Goal: Transaction & Acquisition: Purchase product/service

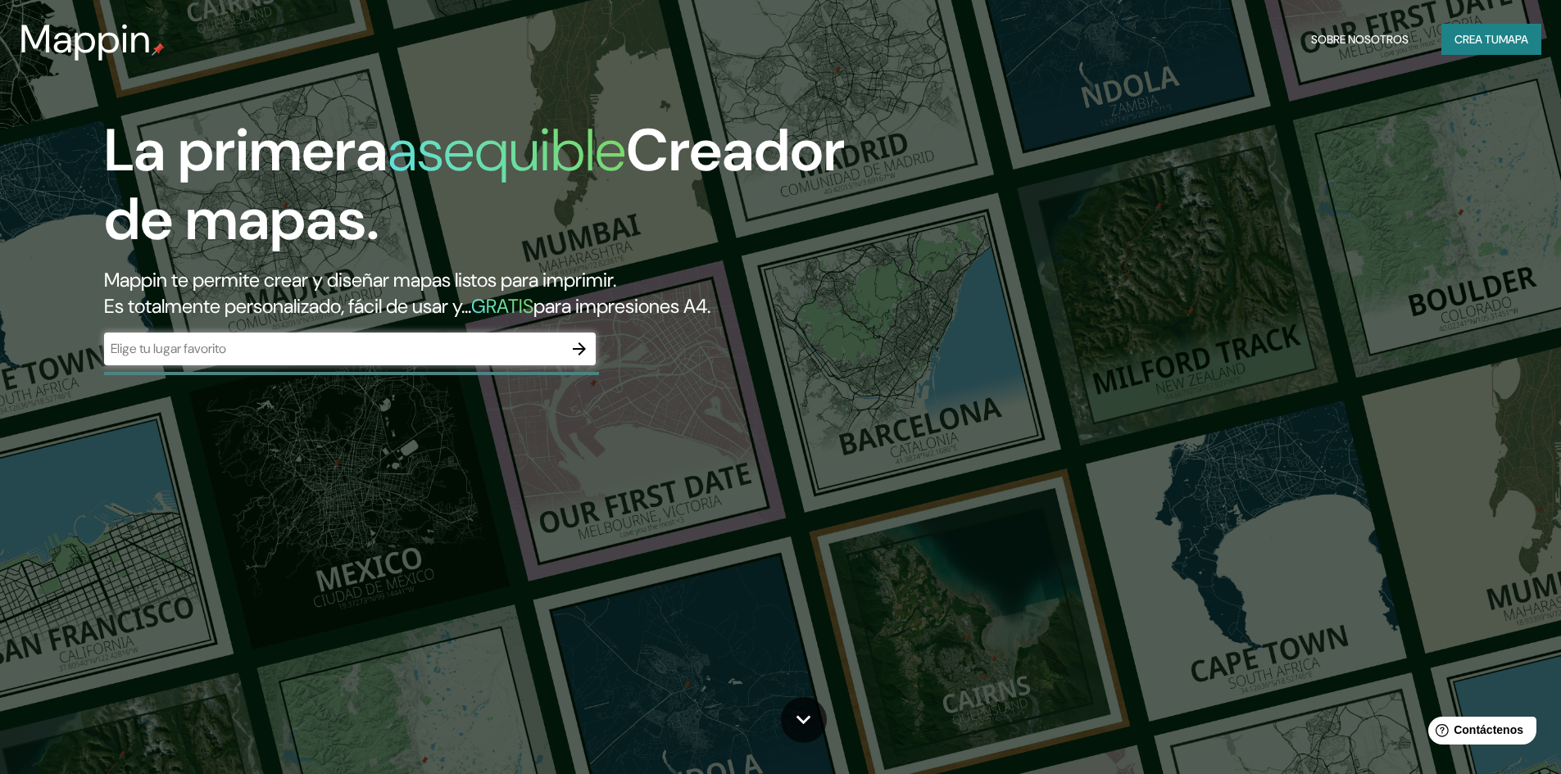
click at [358, 363] on div "​" at bounding box center [350, 349] width 492 height 33
type input "Manta"
click at [579, 353] on icon "button" at bounding box center [580, 349] width 20 height 20
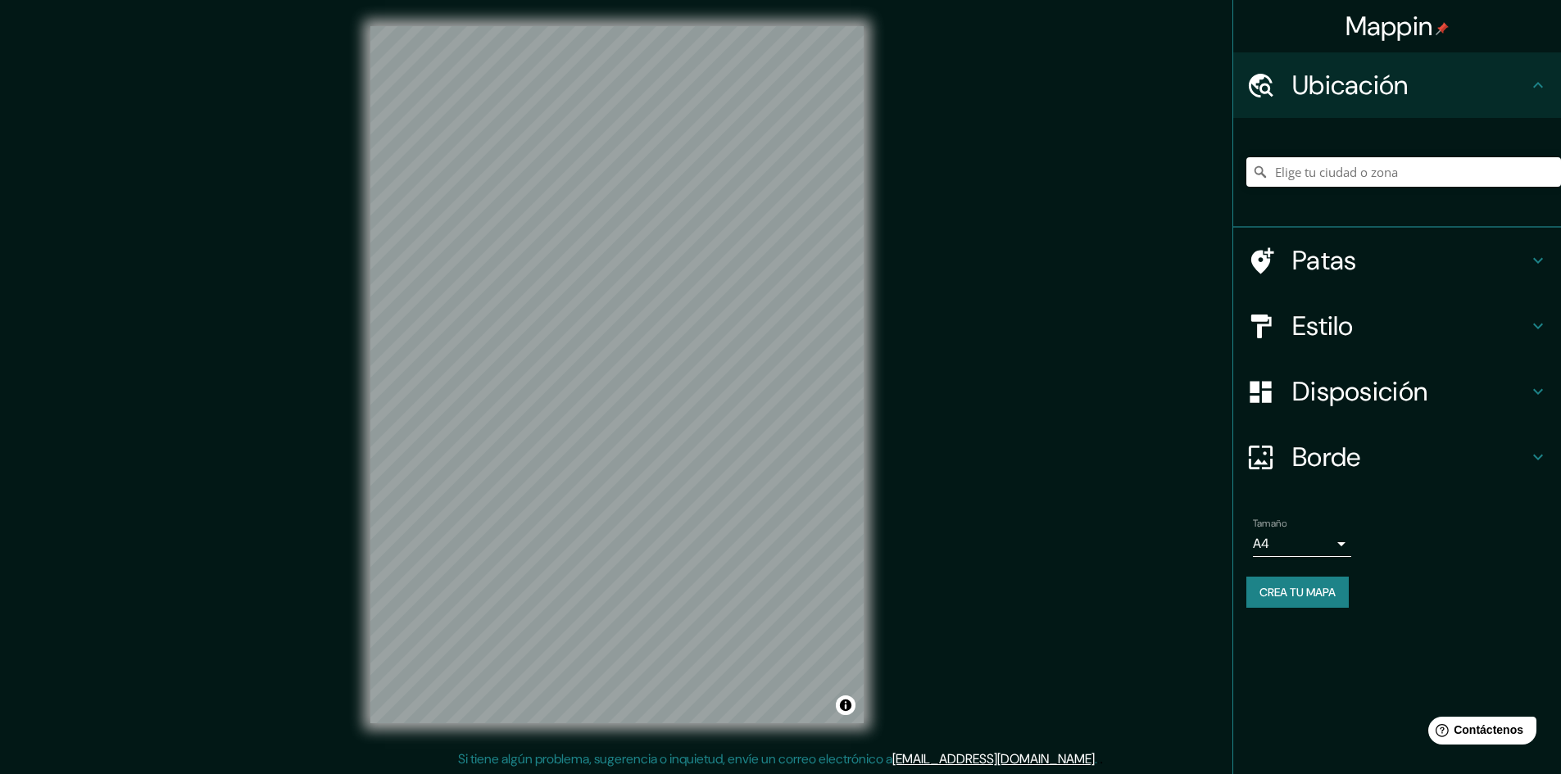
scroll to position [2, 0]
click at [1539, 314] on div "Estilo" at bounding box center [1397, 326] width 328 height 66
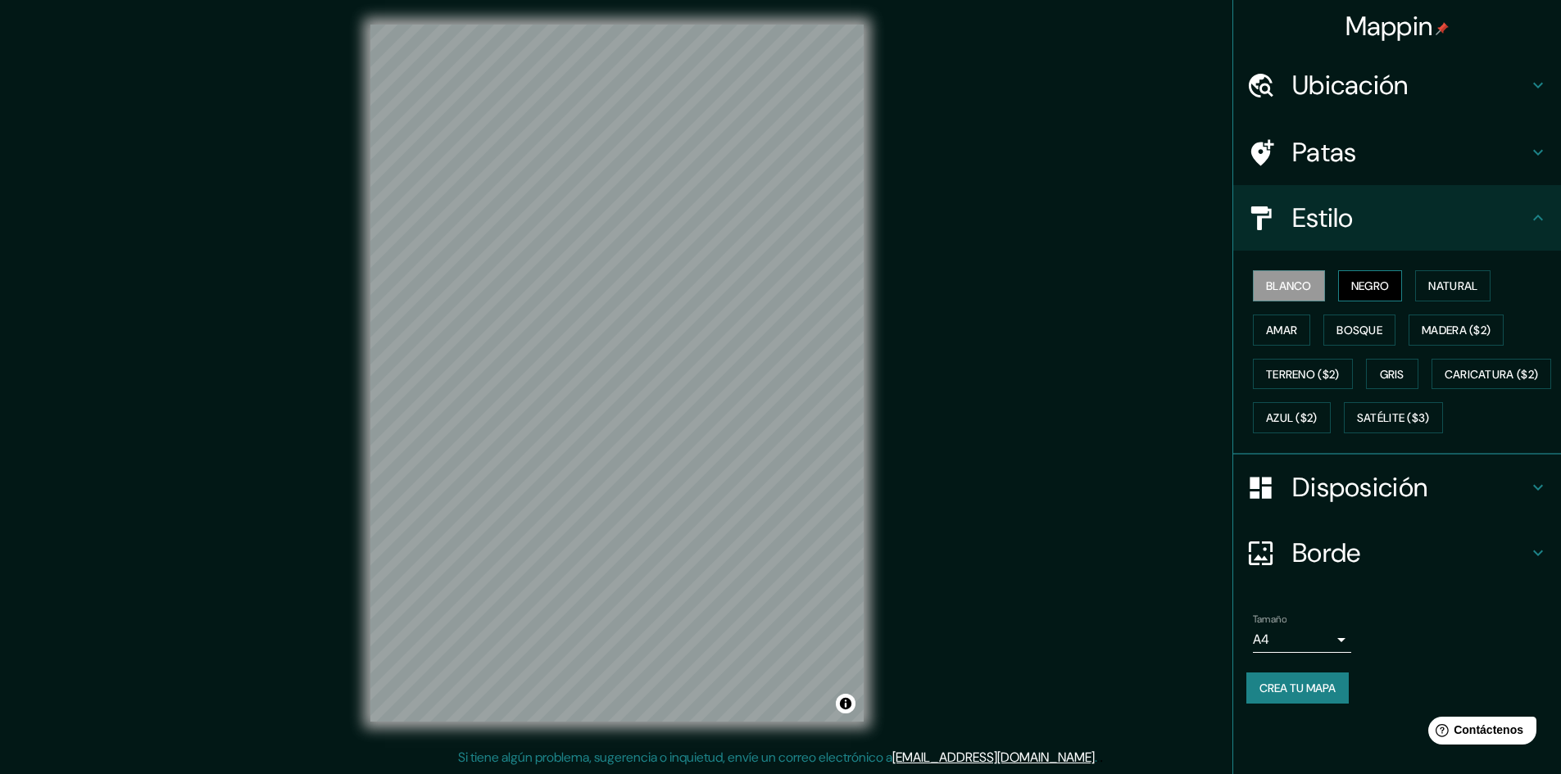
click at [1368, 289] on font "Negro" at bounding box center [1370, 286] width 39 height 15
click at [1464, 290] on font "Natural" at bounding box center [1452, 286] width 49 height 15
click at [1330, 375] on font "Terreno ($2)" at bounding box center [1303, 374] width 74 height 15
click at [1392, 375] on font "Gris" at bounding box center [1392, 374] width 25 height 15
click at [1445, 382] on font "Caricatura ($2)" at bounding box center [1492, 374] width 94 height 15
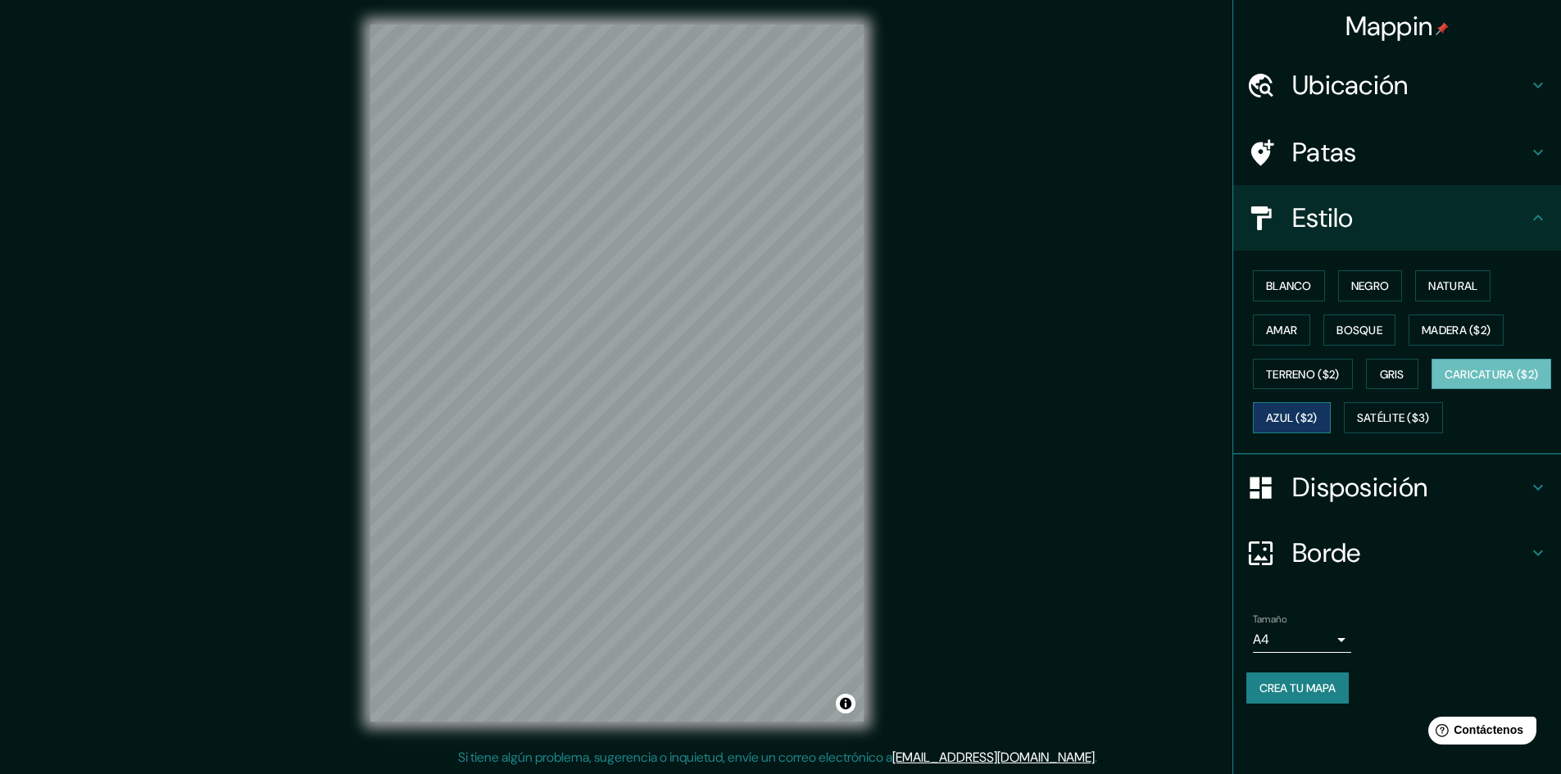
click at [1318, 417] on font "Azul ($2)" at bounding box center [1292, 418] width 52 height 15
click at [1344, 434] on button "Satélite ($3)" at bounding box center [1393, 417] width 99 height 31
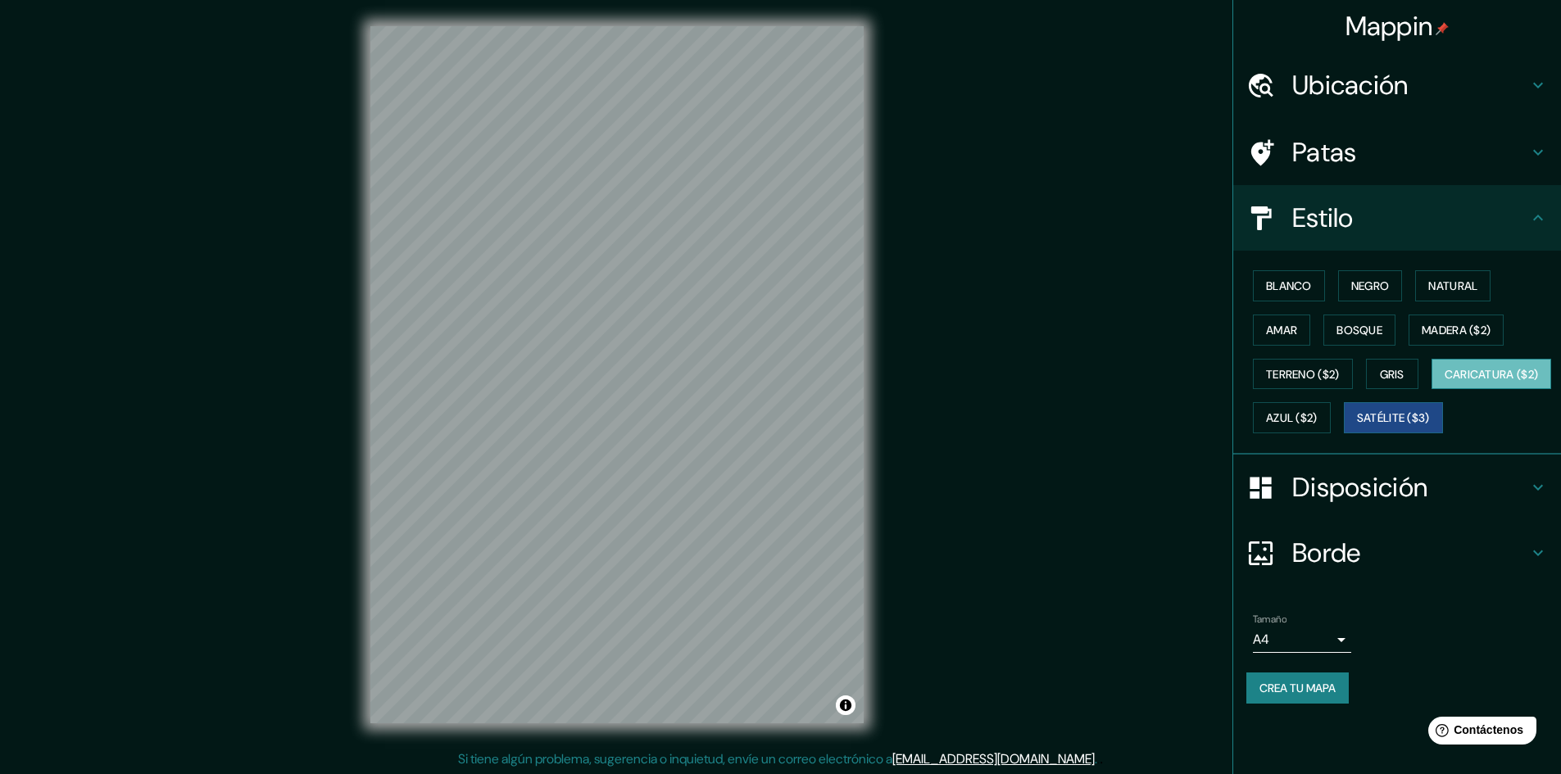
click at [1445, 382] on font "Caricatura ($2)" at bounding box center [1492, 374] width 94 height 15
click at [1335, 379] on font "Terreno ($2)" at bounding box center [1303, 374] width 74 height 15
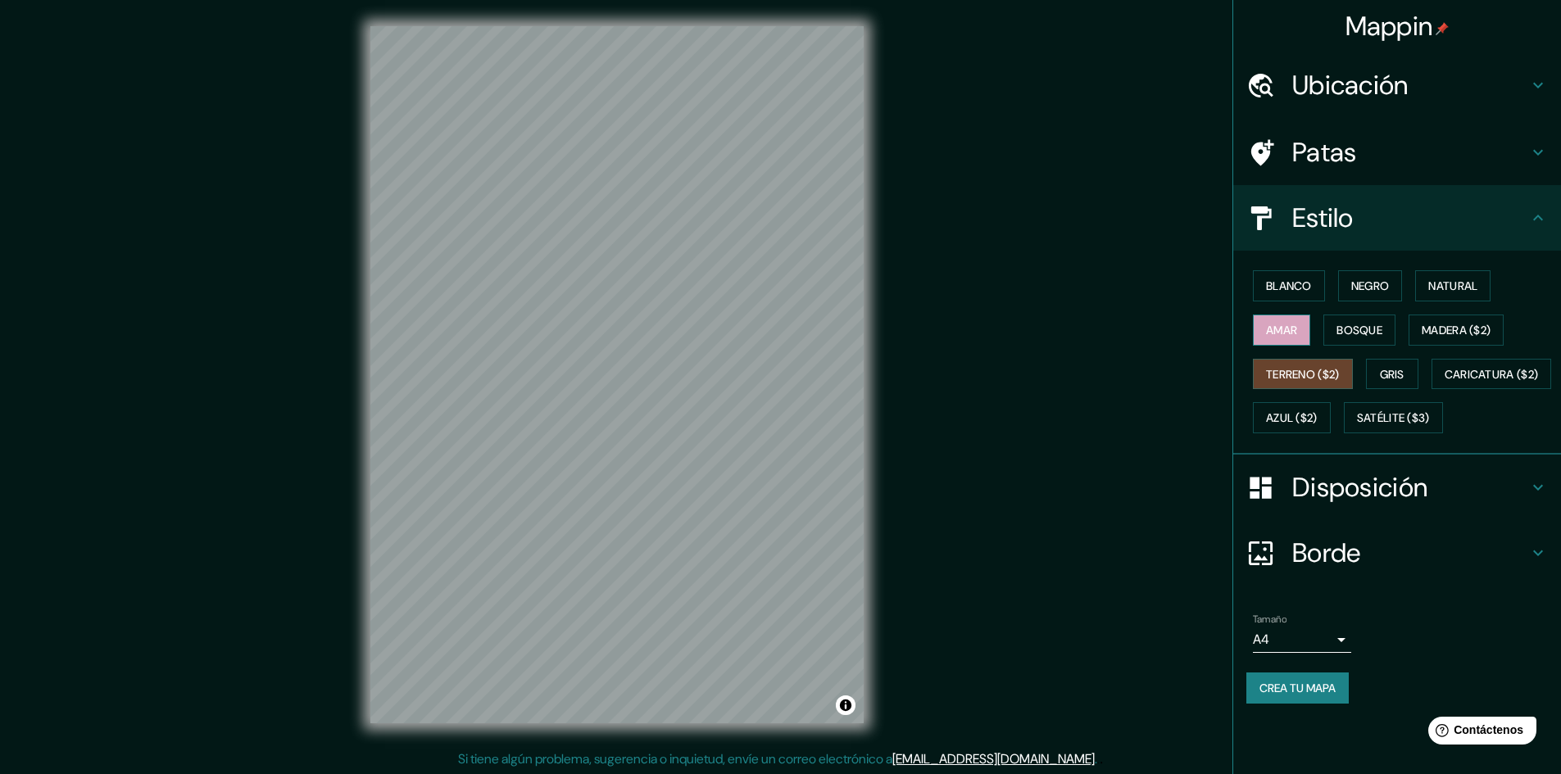
click at [1305, 335] on button "Amar" at bounding box center [1281, 330] width 57 height 31
click at [1304, 285] on font "Blanco" at bounding box center [1289, 286] width 46 height 15
click at [1451, 281] on font "Natural" at bounding box center [1452, 286] width 49 height 15
click at [1331, 404] on button "Azul ($2)" at bounding box center [1292, 417] width 78 height 31
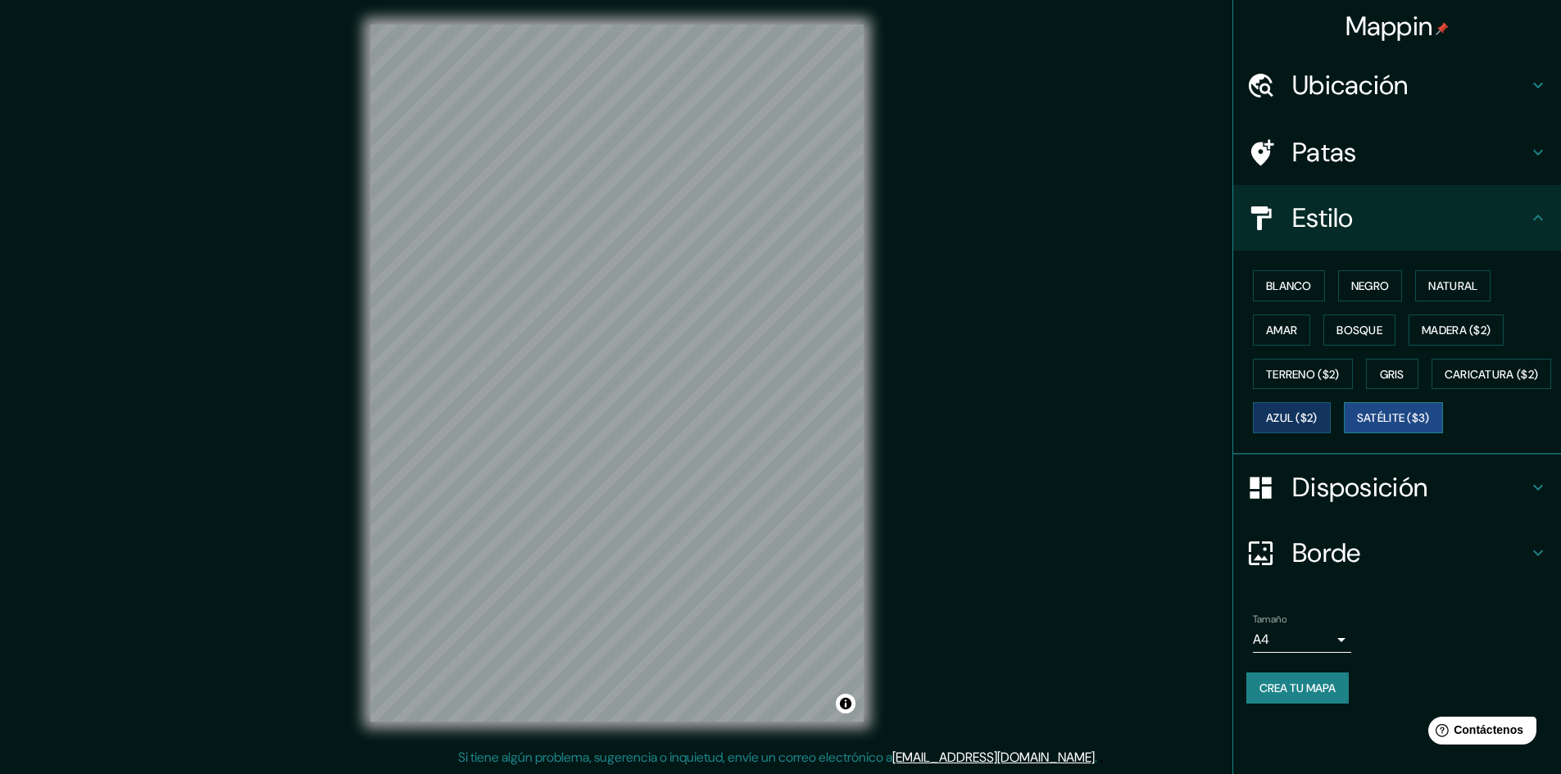
click at [1357, 429] on font "Satélite ($3)" at bounding box center [1393, 417] width 73 height 21
click at [1462, 283] on font "Natural" at bounding box center [1452, 286] width 49 height 15
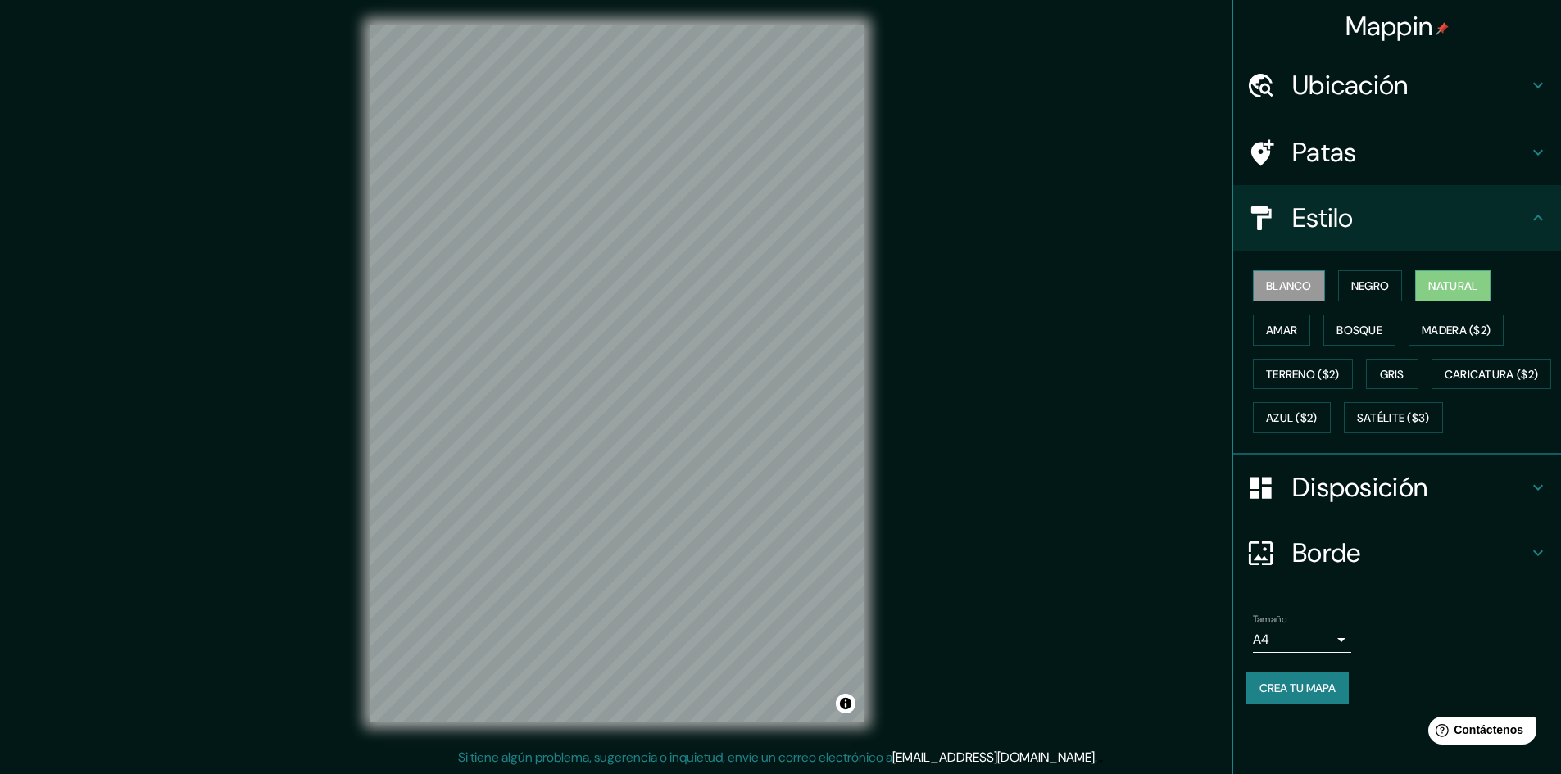
click at [1285, 292] on font "Blanco" at bounding box center [1289, 286] width 46 height 15
click at [1406, 204] on h4 "Estilo" at bounding box center [1410, 218] width 236 height 33
click at [1528, 215] on h4 "Estilo" at bounding box center [1410, 218] width 236 height 33
click at [1534, 220] on icon at bounding box center [1538, 218] width 10 height 6
click at [1535, 220] on icon at bounding box center [1538, 218] width 10 height 6
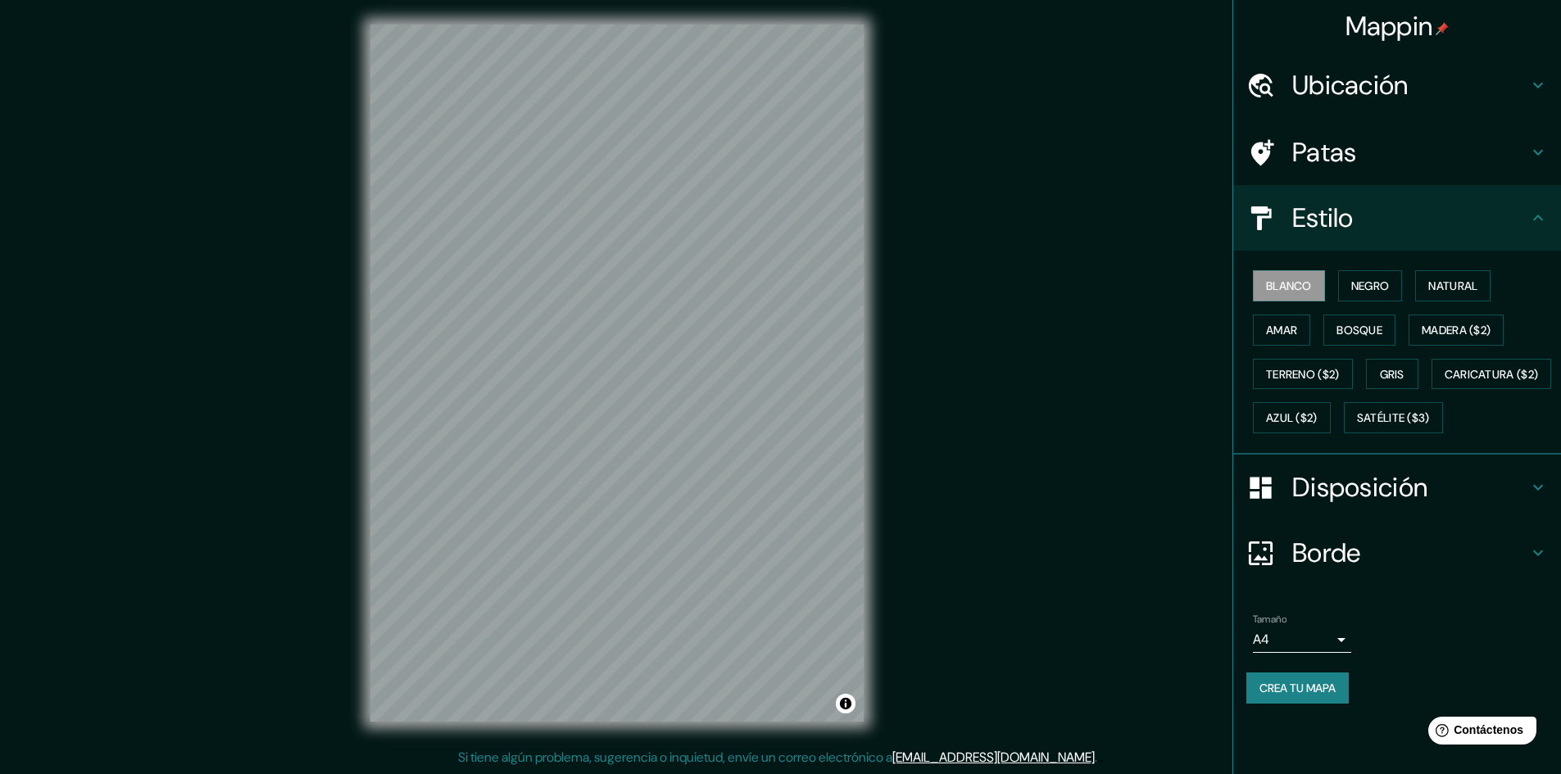
click at [1539, 217] on icon at bounding box center [1538, 218] width 10 height 6
drag, startPoint x: 1342, startPoint y: 370, endPoint x: 1331, endPoint y: 266, distance: 104.7
click at [1332, 269] on div "Blanco Negro Natural Amar Bosque Madera ($2) Terreno ($2) Gris Caricatura ($2) …" at bounding box center [1404, 352] width 315 height 176
click at [1302, 225] on font "Estilo" at bounding box center [1322, 218] width 61 height 34
click at [1264, 498] on icon at bounding box center [1260, 487] width 21 height 21
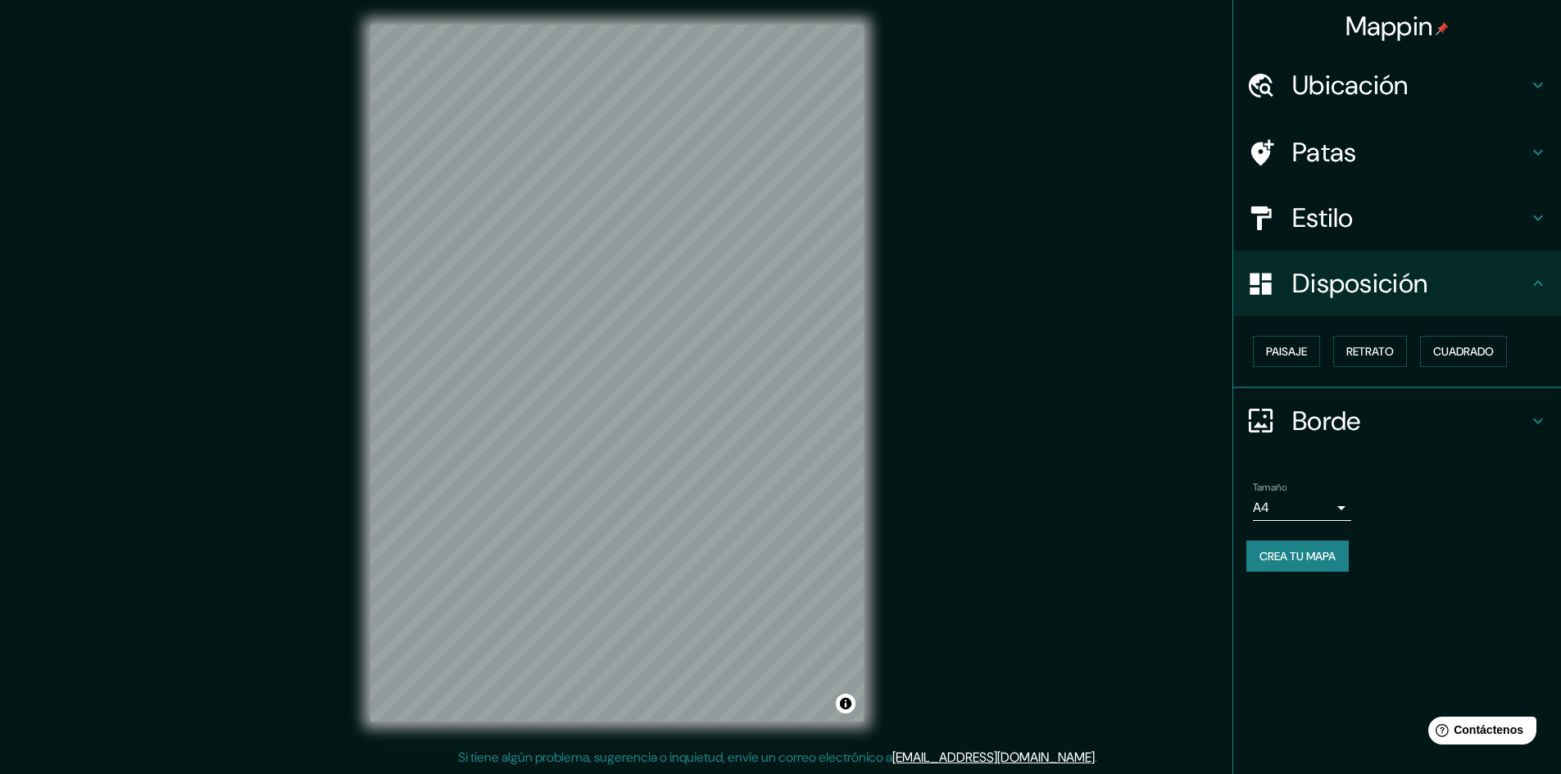
click at [1379, 405] on h4 "Borde" at bounding box center [1410, 421] width 236 height 33
